Goal: Task Accomplishment & Management: Use online tool/utility

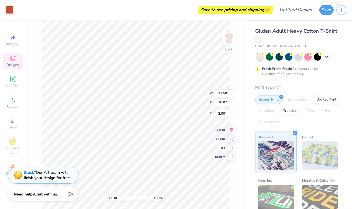
type input "2.01"
type input "2.02"
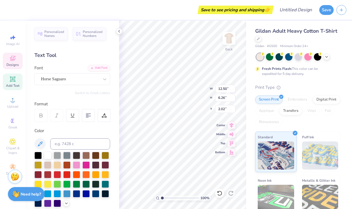
scroll to position [0, 0]
type textarea "KAPPA ALPHA"
type input "1.54"
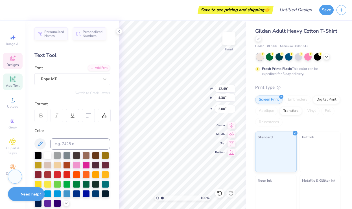
type textarea "BBQ"
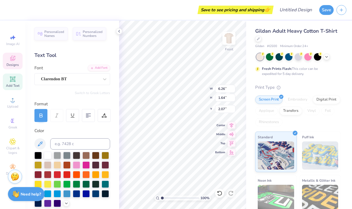
type textarea "2025"
type input "10.11"
type input "2.93"
type input "1.12"
type input "6.62"
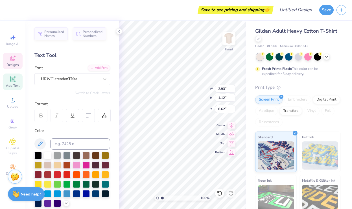
type textarea "KAPPA"
type input "3.19"
type input "1.15"
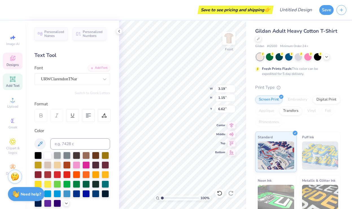
type textarea "ALPHA"
type input "9.33"
type input "4.61"
type input "1.85"
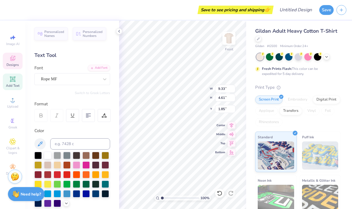
scroll to position [0, 0]
type textarea "Theta"
type input "7.19"
type input "9.79"
type input "9.84"
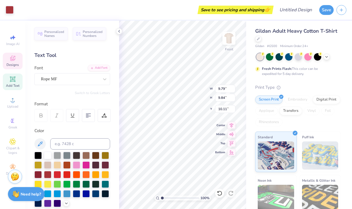
type input "11.34"
type input "6.08"
type textarea "BBQ '25"
type input "4.51"
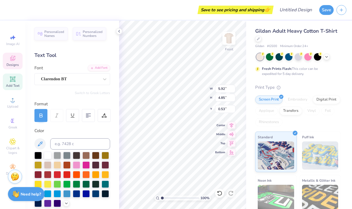
type input "3.70"
type input "11.95"
type input "2.95"
type input "2.42"
type input "13.23"
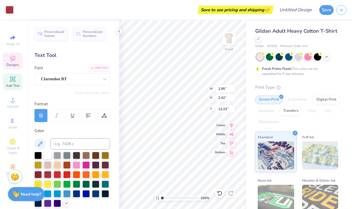
type input "13.04"
click at [81, 78] on div "URWClarendonTNar" at bounding box center [69, 79] width 59 height 9
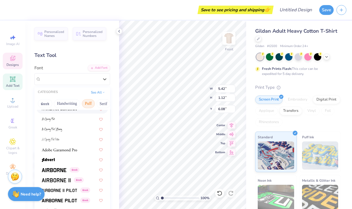
scroll to position [0, 30]
click at [90, 105] on button "Bold" at bounding box center [89, 103] width 14 height 9
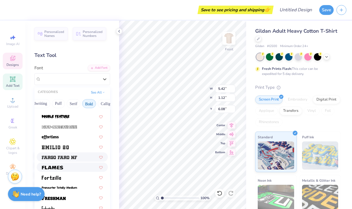
scroll to position [129, 0]
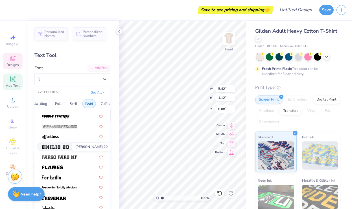
click at [68, 146] on img at bounding box center [55, 147] width 27 height 4
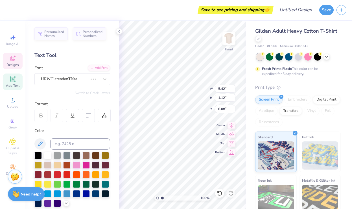
type input "7.11"
type input "1.52"
type input "5.87"
type input "5.70"
type input "1.12"
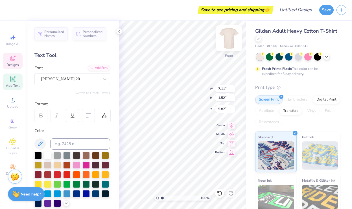
type input "6.64"
click at [78, 79] on div "URWClarendonTNar" at bounding box center [69, 79] width 59 height 9
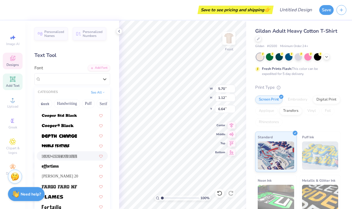
scroll to position [135, 0]
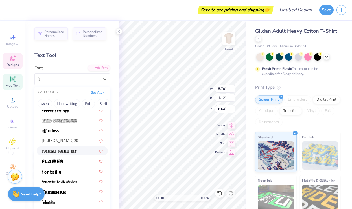
click at [63, 153] on img at bounding box center [59, 151] width 35 height 4
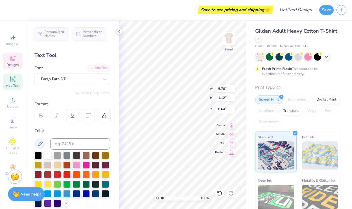
type input "6.05"
type input "1.27"
type input "6.56"
type input "6.05"
type input "1.27"
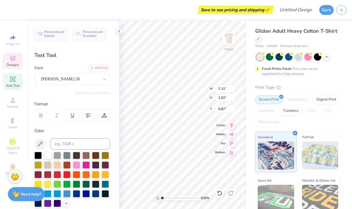
type input "6.56"
type input "7.11"
type input "1.52"
type input "5.87"
type input "6.05"
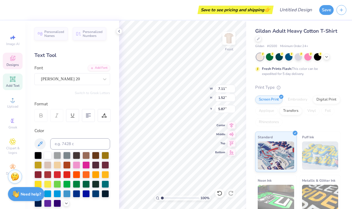
type input "1.27"
type input "6.56"
click at [81, 84] on div "Fargo Faro NF" at bounding box center [72, 79] width 76 height 12
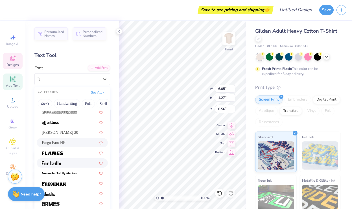
scroll to position [141, 0]
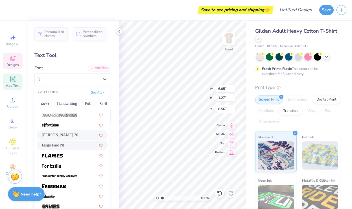
click at [68, 134] on div "[PERSON_NAME] 20" at bounding box center [72, 135] width 61 height 6
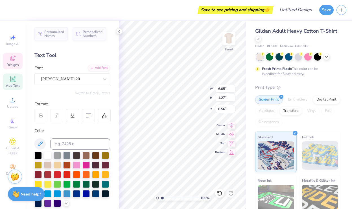
type input "6.97"
type input "1.52"
type input "6.43"
type input "5.95"
type input "1.28"
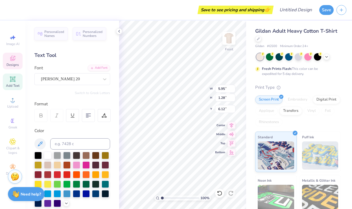
type input "5.92"
type input "6.97"
type input "1.52"
type input "6.43"
type input "5.72"
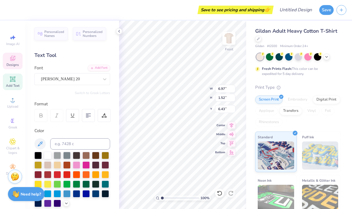
type input "1.25"
type input "5.94"
type input "5.72"
type input "1.25"
type input "5.94"
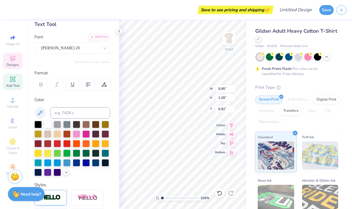
scroll to position [31, 0]
click at [65, 172] on icon at bounding box center [66, 171] width 5 height 5
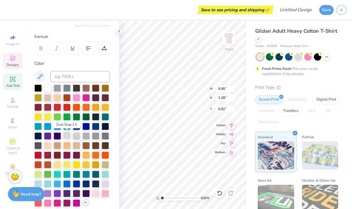
scroll to position [118, 0]
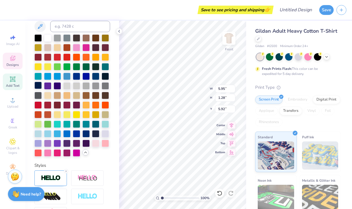
click at [37, 86] on div at bounding box center [37, 85] width 7 height 7
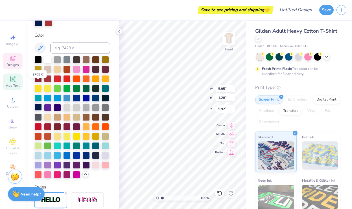
scroll to position [139, 0]
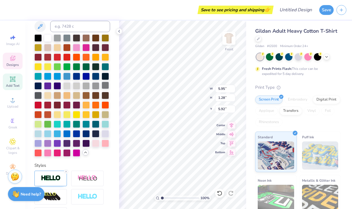
type input "5.72"
type input "1.25"
type input "5.94"
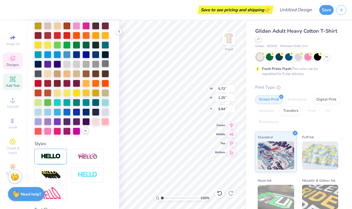
scroll to position [118, 0]
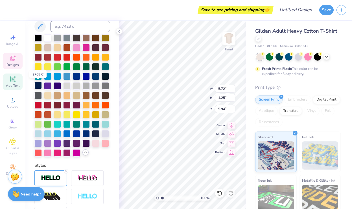
click at [38, 83] on div at bounding box center [37, 85] width 7 height 7
type input "10.45"
type input "4.14"
type input "7.19"
click at [36, 84] on div at bounding box center [37, 85] width 7 height 7
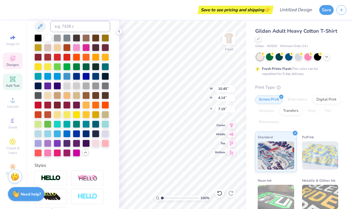
type input "9.79"
type input "9.84"
type input "11.34"
click at [37, 85] on div at bounding box center [37, 85] width 7 height 7
click at [38, 87] on div at bounding box center [37, 85] width 7 height 7
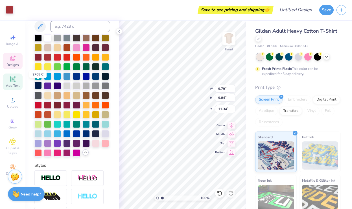
click at [38, 87] on div at bounding box center [37, 85] width 7 height 7
click at [39, 87] on div at bounding box center [37, 85] width 7 height 7
click at [76, 152] on div at bounding box center [76, 152] width 7 height 7
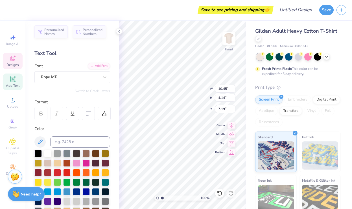
type input "9.79"
type input "9.84"
type input "11.34"
click at [66, 154] on div at bounding box center [66, 152] width 7 height 7
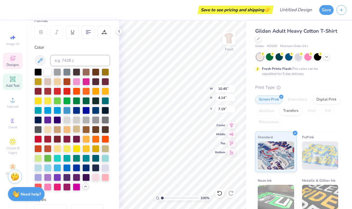
scroll to position [84, 0]
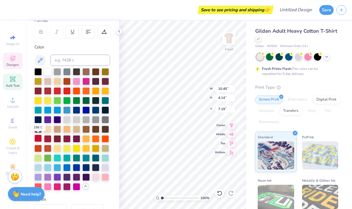
click at [40, 138] on div at bounding box center [37, 138] width 7 height 7
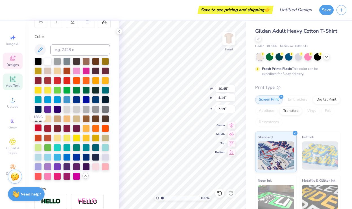
scroll to position [95, 0]
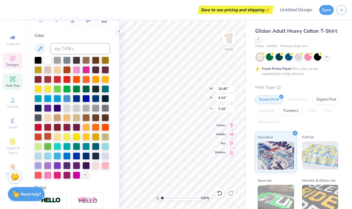
click at [47, 135] on div at bounding box center [47, 136] width 7 height 7
click at [39, 107] on div at bounding box center [37, 107] width 7 height 7
click at [37, 109] on div at bounding box center [37, 107] width 7 height 7
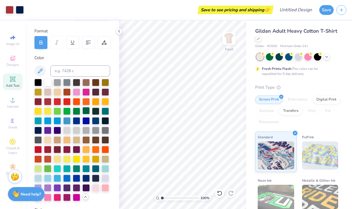
scroll to position [69, 0]
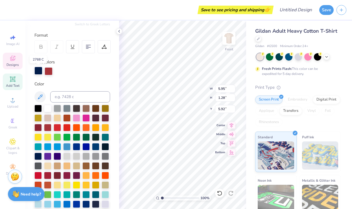
click at [40, 71] on div at bounding box center [38, 71] width 8 height 8
click at [48, 72] on div at bounding box center [49, 71] width 8 height 8
click at [50, 72] on div at bounding box center [49, 71] width 8 height 8
click at [66, 99] on input at bounding box center [80, 96] width 60 height 11
type input "1807"
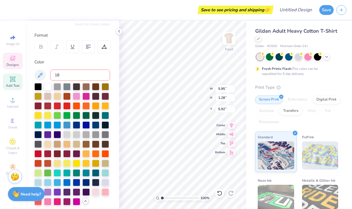
type input "1"
type input "1807"
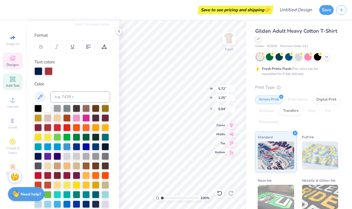
type input "5.72"
type input "1.25"
type input "5.94"
click at [70, 96] on input at bounding box center [80, 96] width 60 height 11
type input "1807"
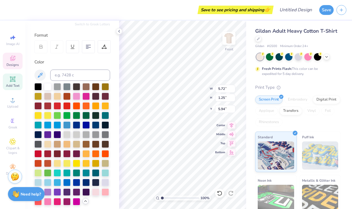
type input "10.45"
type input "4.14"
type input "7.19"
click at [87, 73] on input at bounding box center [80, 75] width 60 height 11
type input "1807"
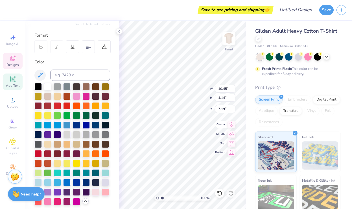
type input "2.95"
type input "2.42"
type input "13.04"
click at [69, 76] on input at bounding box center [80, 75] width 60 height 11
type input "1807"
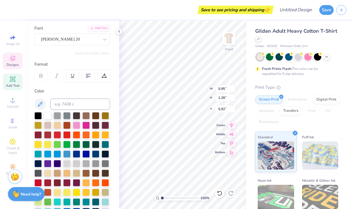
scroll to position [7, 0]
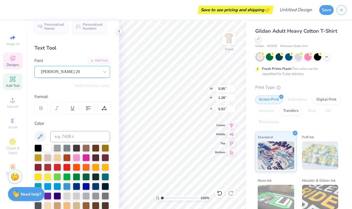
click at [71, 72] on div "[PERSON_NAME] 20" at bounding box center [69, 71] width 59 height 9
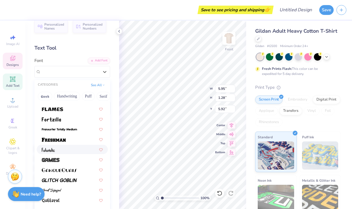
scroll to position [182, 0]
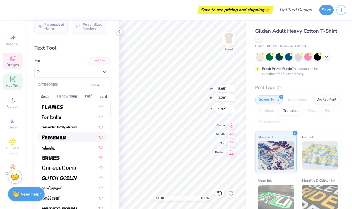
click at [66, 140] on div at bounding box center [72, 137] width 61 height 6
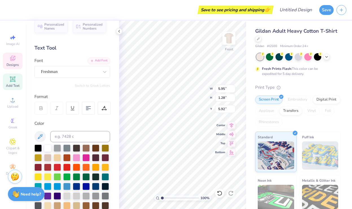
type input "5.31"
type input "1.16"
type input "5.97"
type input "5.72"
type input "1.25"
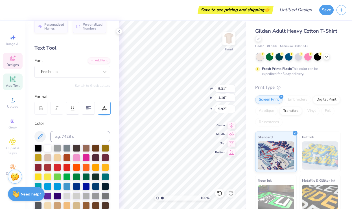
type input "5.94"
click at [82, 72] on div "[PERSON_NAME] 20" at bounding box center [69, 71] width 59 height 9
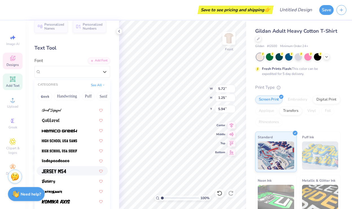
scroll to position [209, 0]
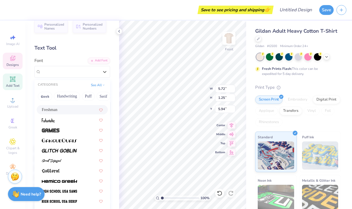
click at [63, 112] on div "Freshman" at bounding box center [72, 110] width 61 height 6
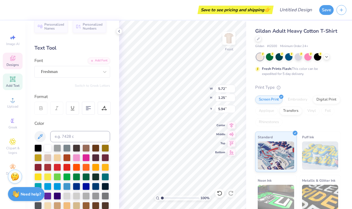
type input "5.20"
type input "1.14"
type input "6.00"
click at [76, 70] on div "Clarendon BT" at bounding box center [69, 71] width 59 height 9
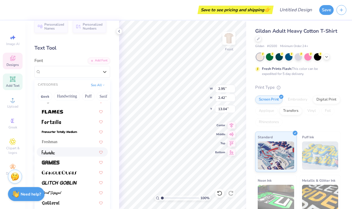
scroll to position [178, 0]
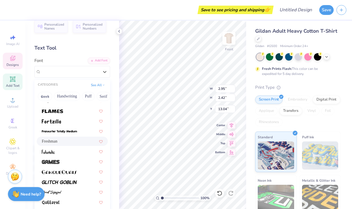
click at [64, 143] on div "Freshman" at bounding box center [72, 141] width 61 height 6
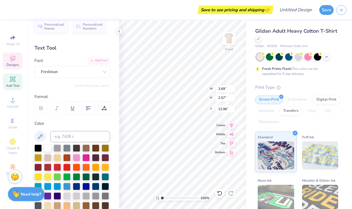
type input "2.69"
type input "2.57"
type input "12.96"
type input "5.42"
type input "5.20"
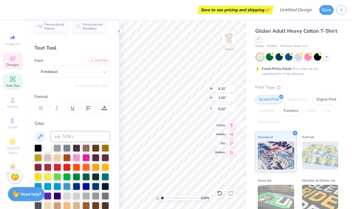
type input "1.14"
type input "6.01"
type input "4.84"
type input "5.20"
type input "1.14"
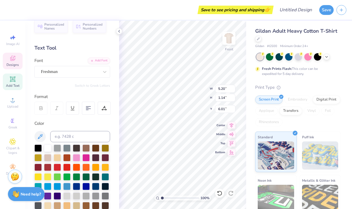
type input "6.05"
type input "4.89"
type input "5.20"
type input "1.14"
type input "6.05"
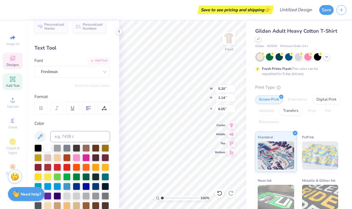
type input "5.31"
type input "1.16"
type input "5.47"
type input "5.20"
type input "1.14"
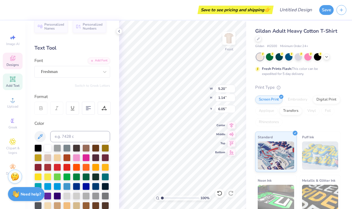
type input "5.49"
type input "5.56"
type input "10.12"
type input "10.45"
type input "4.14"
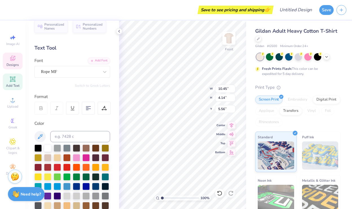
type input "5.57"
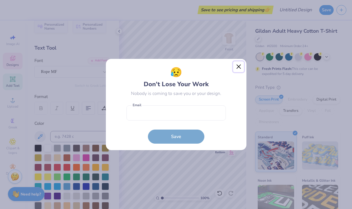
click at [240, 62] on button "Close" at bounding box center [238, 66] width 11 height 11
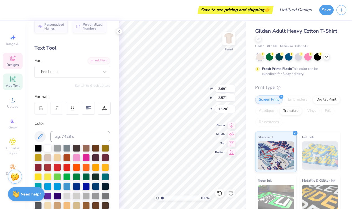
type input "12.20"
type input "2.33"
type input "2.69"
type input "2.57"
type input "7.06"
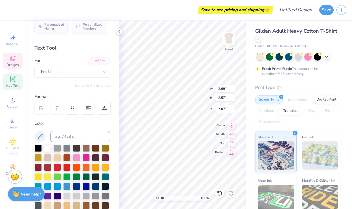
type input "19.96"
